Goal: Entertainment & Leisure: Consume media (video, audio)

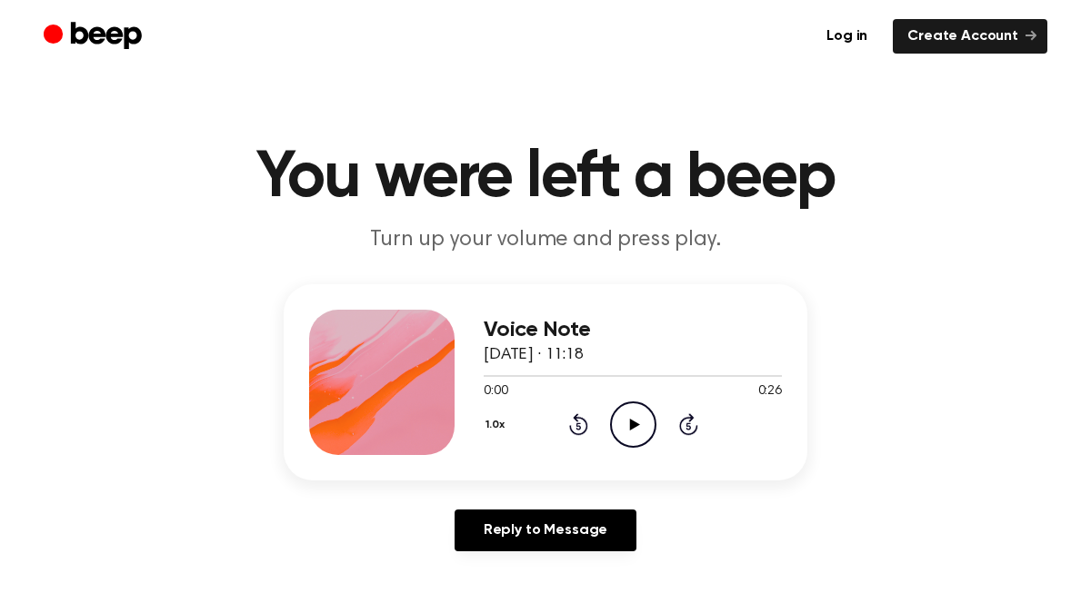
click at [632, 425] on icon at bounding box center [634, 425] width 10 height 12
click at [638, 433] on icon "Play Audio" at bounding box center [633, 425] width 46 height 46
click at [631, 427] on icon at bounding box center [634, 425] width 10 height 12
click at [622, 413] on icon "Play Audio" at bounding box center [633, 425] width 46 height 46
click at [631, 424] on icon at bounding box center [634, 425] width 10 height 12
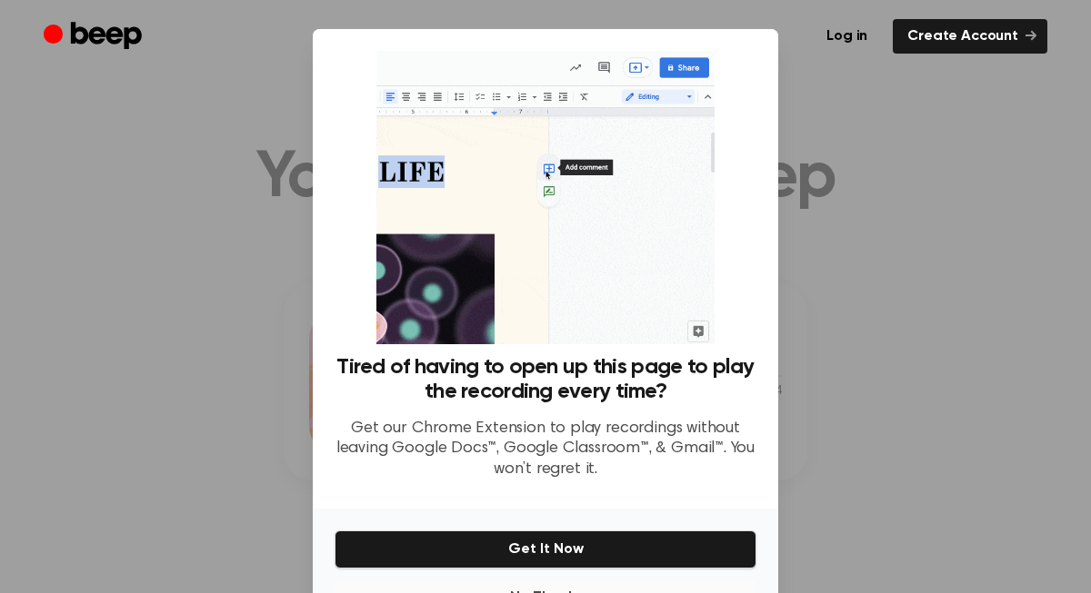
click at [547, 588] on button "No Thanks" at bounding box center [545, 598] width 422 height 36
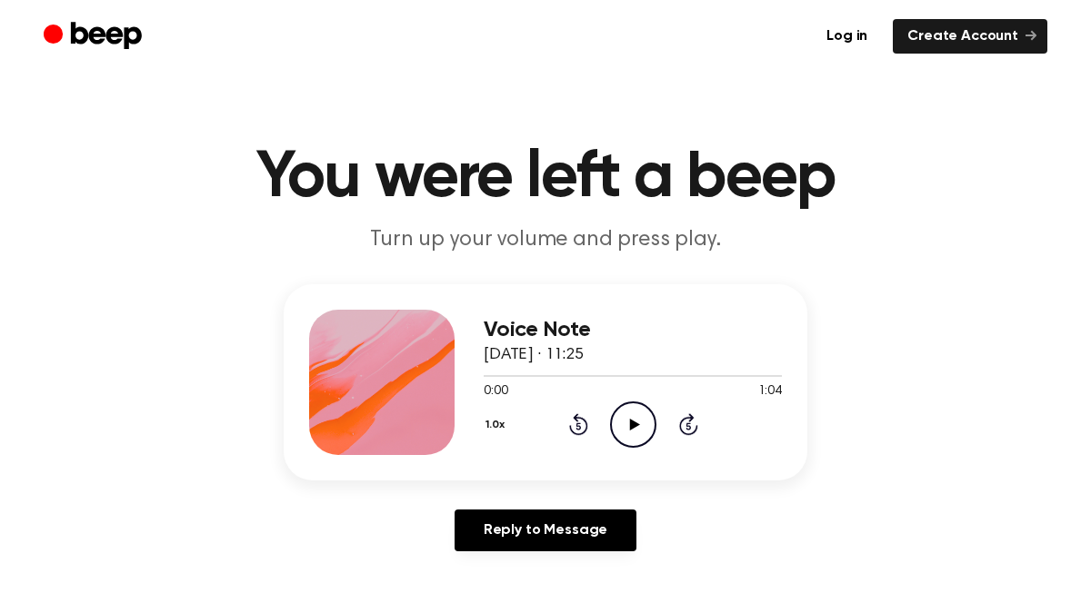
click at [642, 430] on icon "Play Audio" at bounding box center [633, 425] width 46 height 46
drag, startPoint x: 739, startPoint y: 376, endPoint x: 709, endPoint y: 373, distance: 30.2
click at [709, 373] on div at bounding box center [632, 375] width 298 height 15
click at [632, 415] on icon "Play Audio" at bounding box center [633, 425] width 46 height 46
click at [630, 426] on icon at bounding box center [634, 425] width 10 height 12
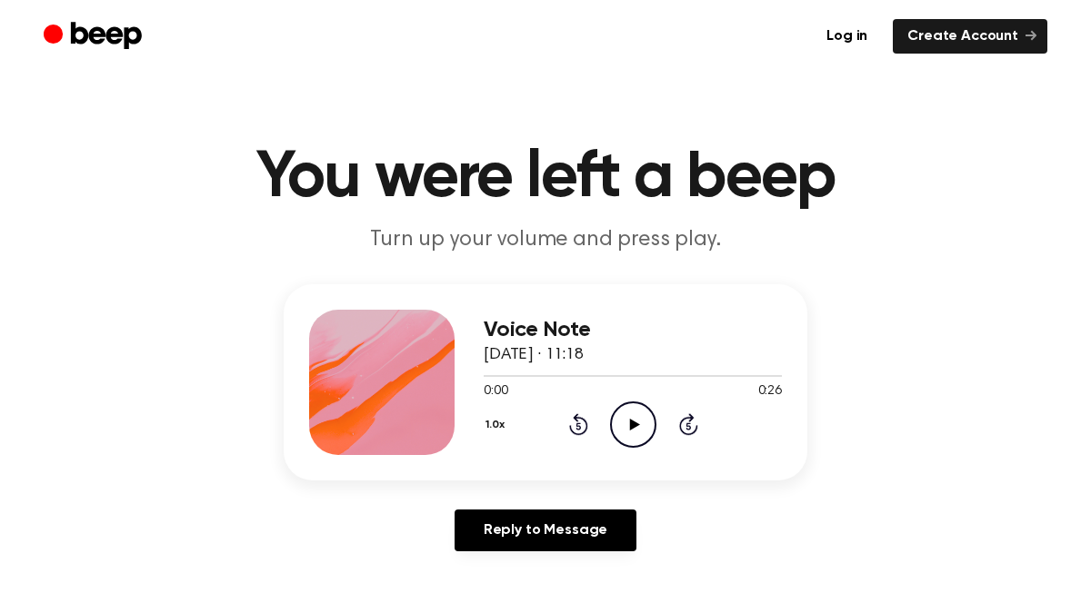
click at [635, 419] on icon "Play Audio" at bounding box center [633, 425] width 46 height 46
click at [630, 430] on icon at bounding box center [634, 425] width 10 height 12
click at [628, 417] on icon "Play Audio" at bounding box center [633, 425] width 46 height 46
click at [626, 423] on icon "Play Audio" at bounding box center [633, 425] width 46 height 46
click at [653, 424] on icon "Play Audio" at bounding box center [633, 425] width 46 height 46
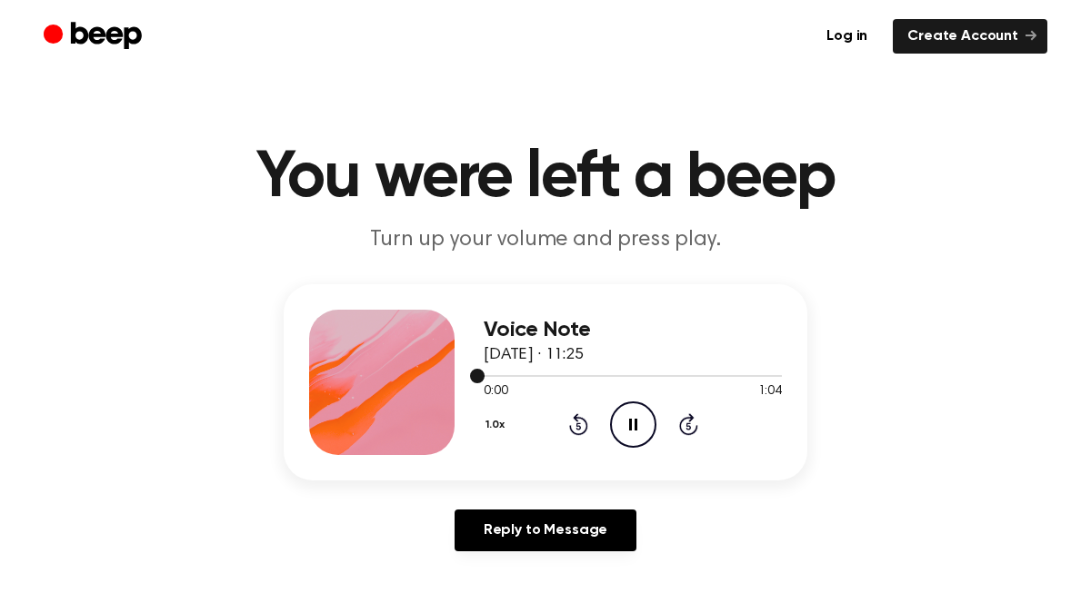
click at [566, 375] on div at bounding box center [632, 376] width 298 height 2
